Goal: Task Accomplishment & Management: Use online tool/utility

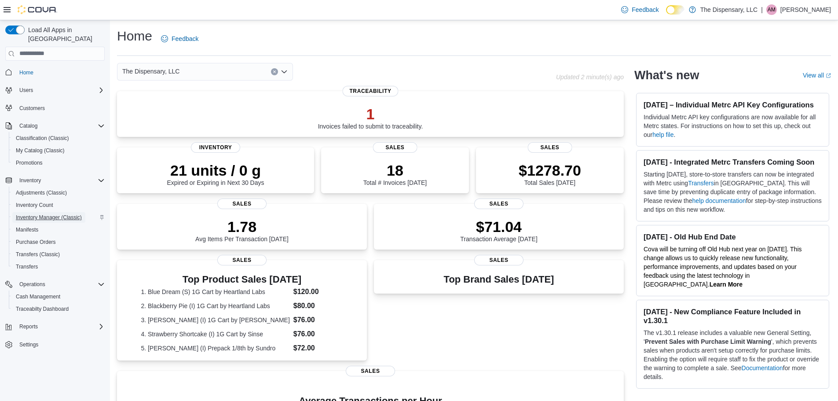
click at [60, 214] on span "Inventory Manager (Classic)" at bounding box center [49, 217] width 66 height 7
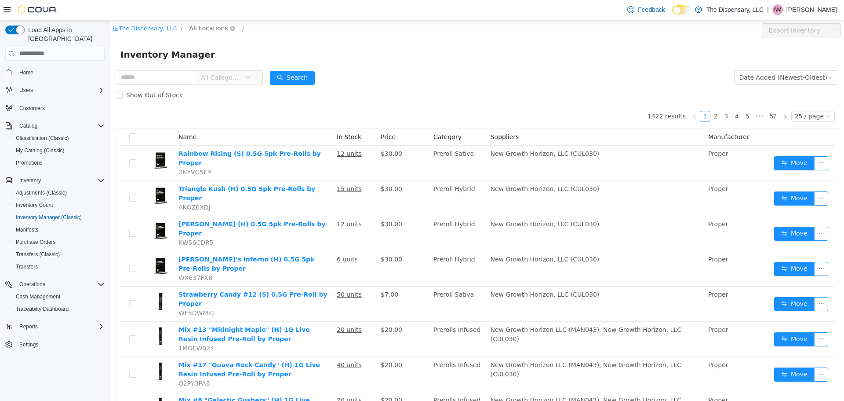
click at [215, 30] on span "All Locations" at bounding box center [208, 28] width 39 height 10
click at [216, 76] on span "Cassville Dispensary" at bounding box center [233, 75] width 63 height 7
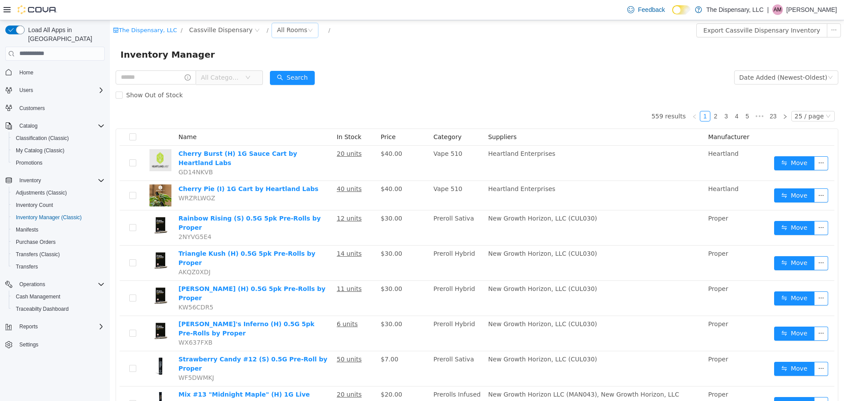
click at [277, 29] on div "All Rooms" at bounding box center [292, 29] width 30 height 13
click at [275, 75] on li "Back Room" at bounding box center [282, 76] width 53 height 14
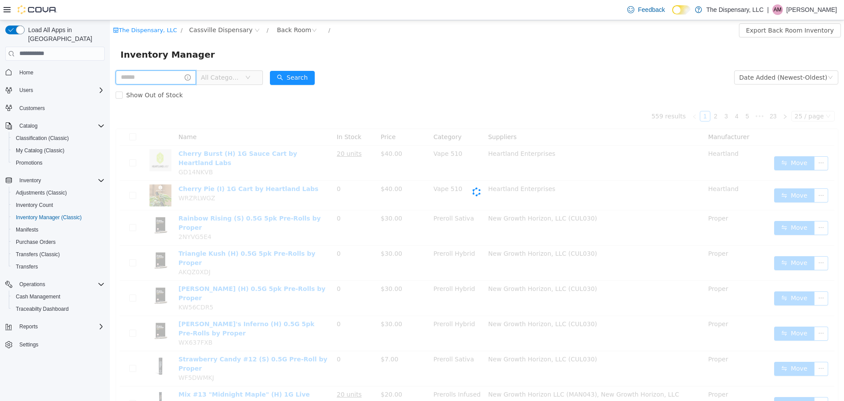
click at [161, 77] on input "text" at bounding box center [156, 77] width 80 height 14
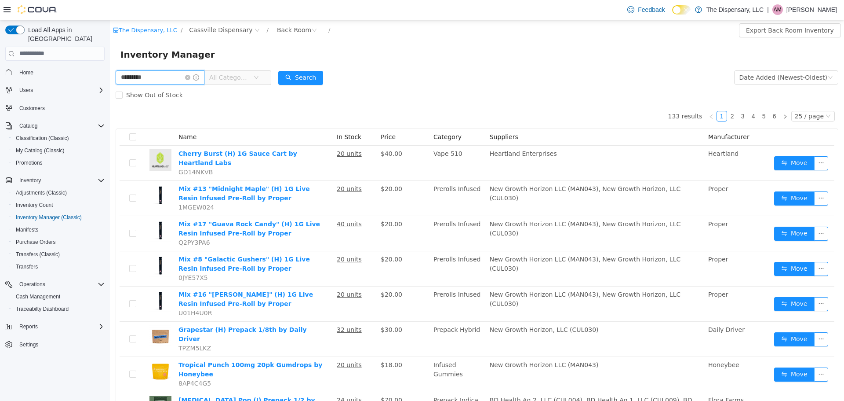
type input "*********"
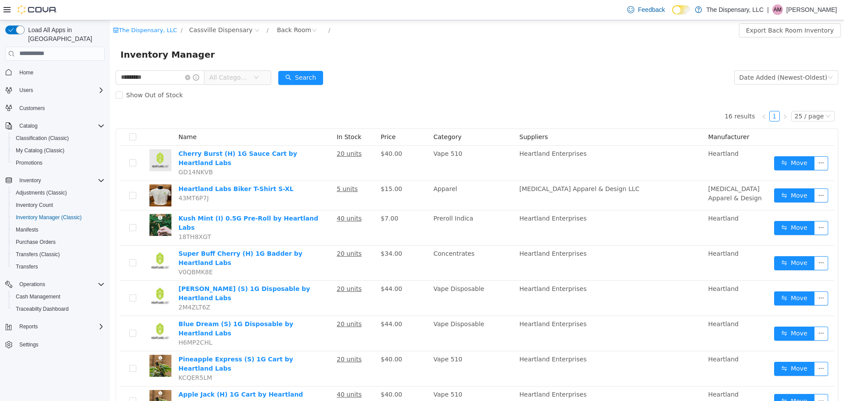
click at [253, 78] on span "All Categories" at bounding box center [231, 76] width 44 height 13
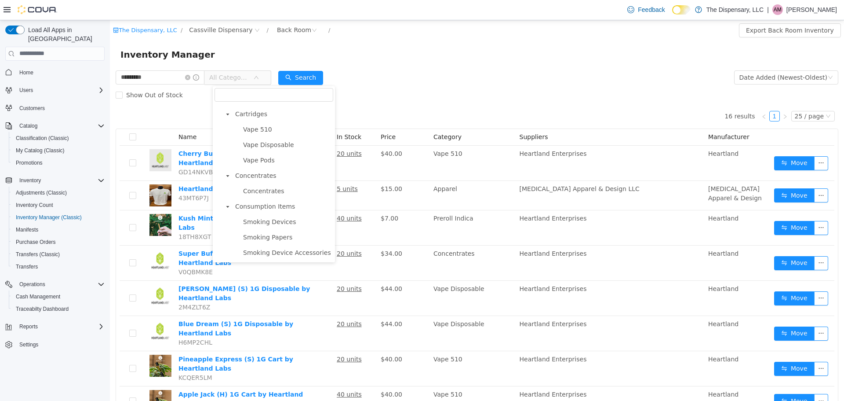
scroll to position [452, 0]
click at [420, 80] on form "********* All Categories Date Added (Newest-Oldest) Search Show Out of Stock" at bounding box center [477, 85] width 723 height 35
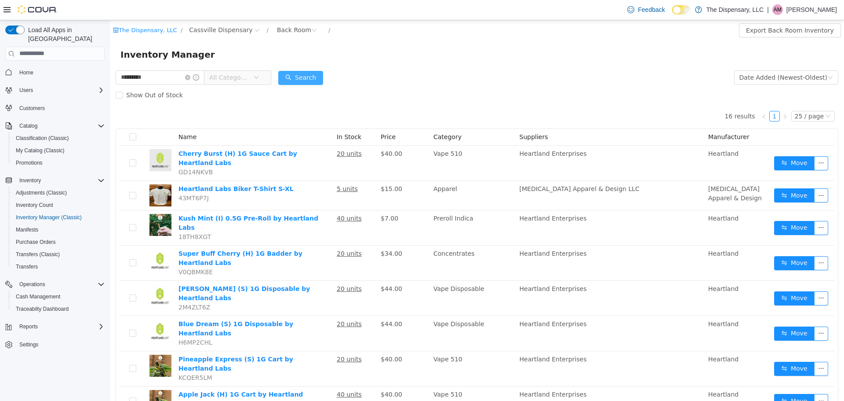
click at [314, 77] on button "Search" at bounding box center [300, 77] width 45 height 14
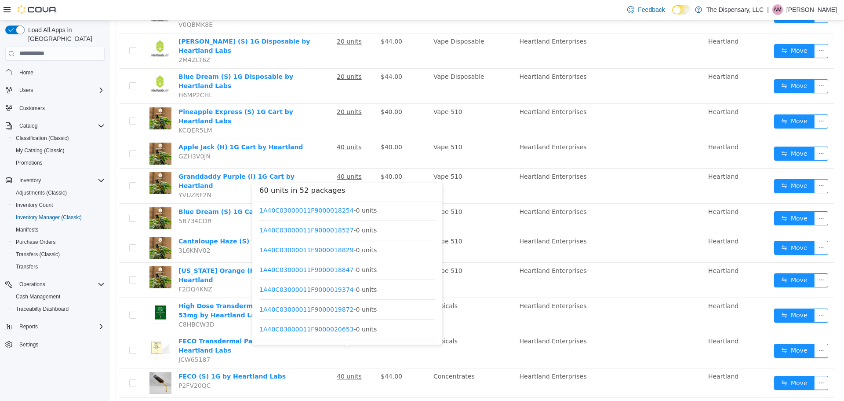
scroll to position [897, 0]
click at [385, 331] on icon "icon: copy" at bounding box center [387, 328] width 5 height 6
